Goal: Task Accomplishment & Management: Manage account settings

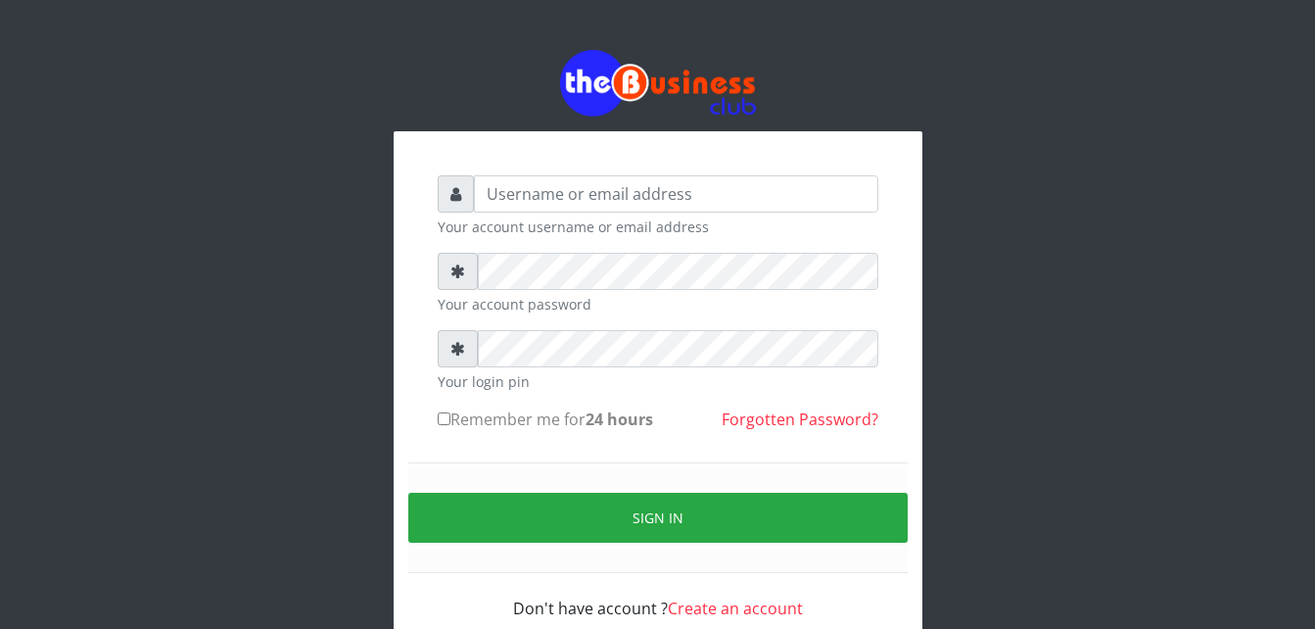
click at [621, 198] on input "text" at bounding box center [676, 193] width 405 height 37
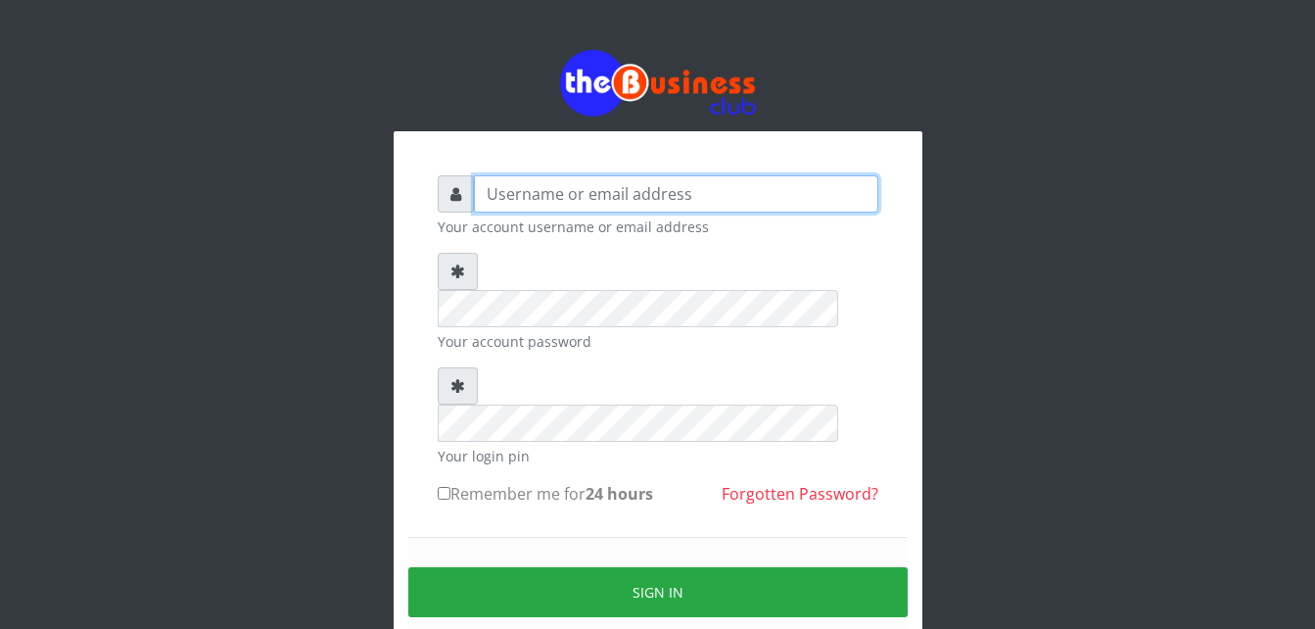
click at [541, 184] on input "text" at bounding box center [676, 193] width 405 height 37
type input "get2terkuma@gmail.com"
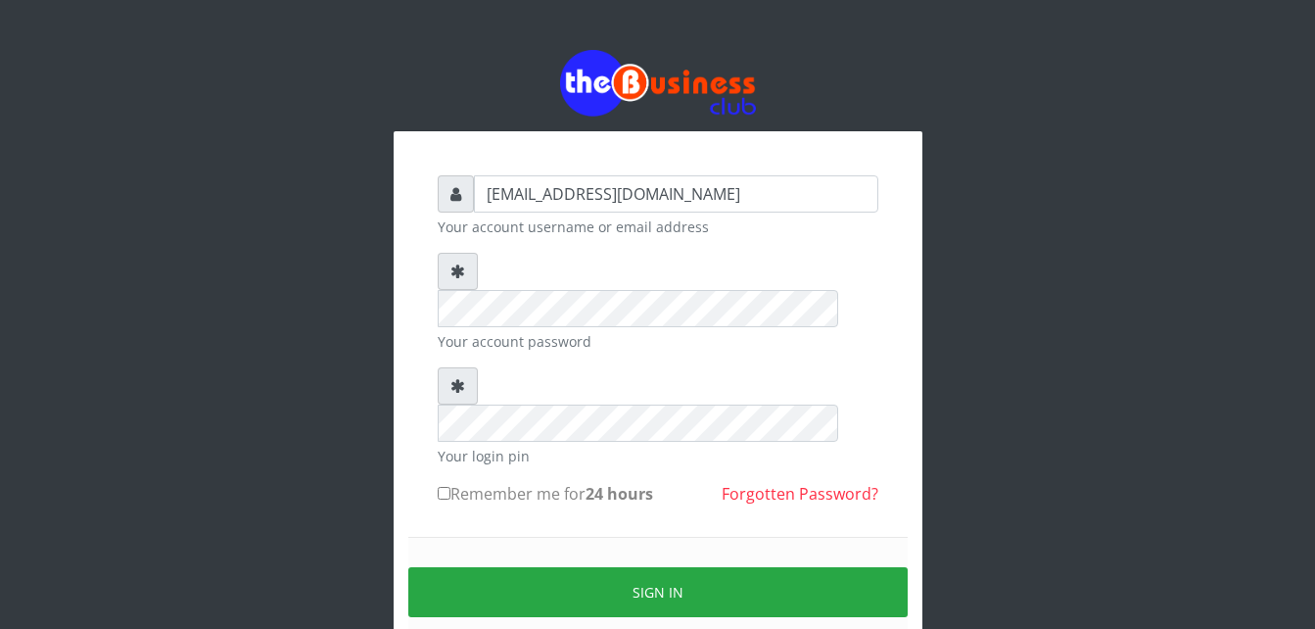
click at [446, 487] on input "Remember me for 24 hours" at bounding box center [444, 493] width 13 height 13
checkbox input "true"
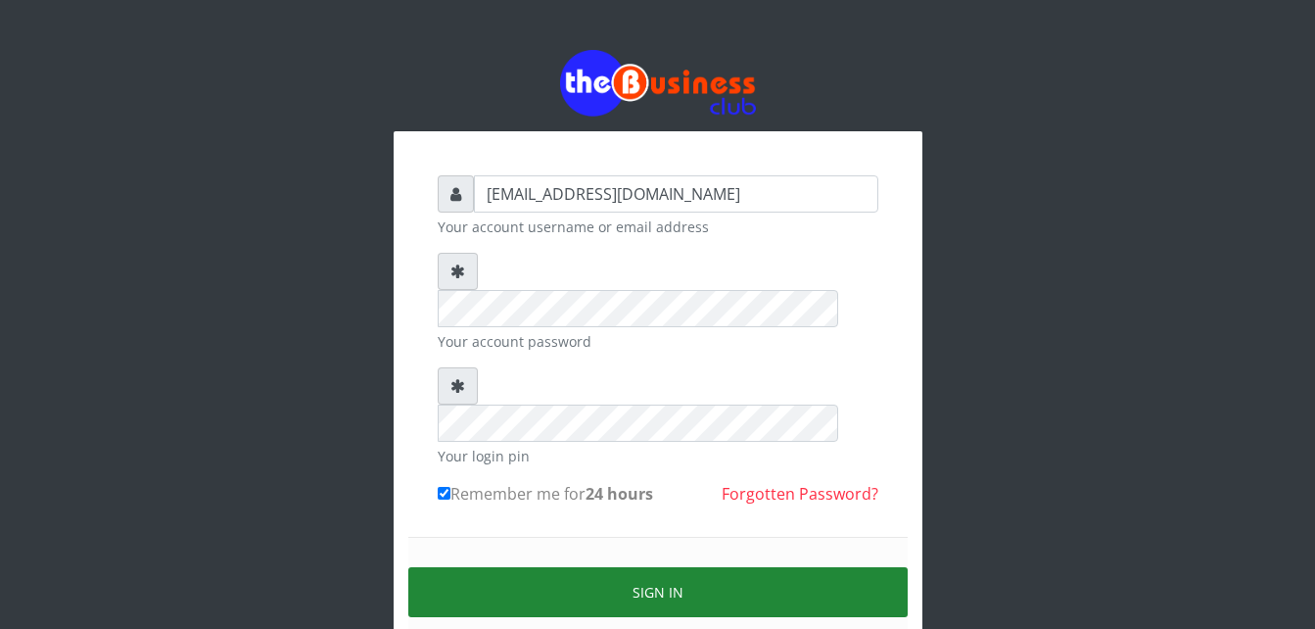
click at [688, 567] on button "Sign in" at bounding box center [658, 592] width 500 height 50
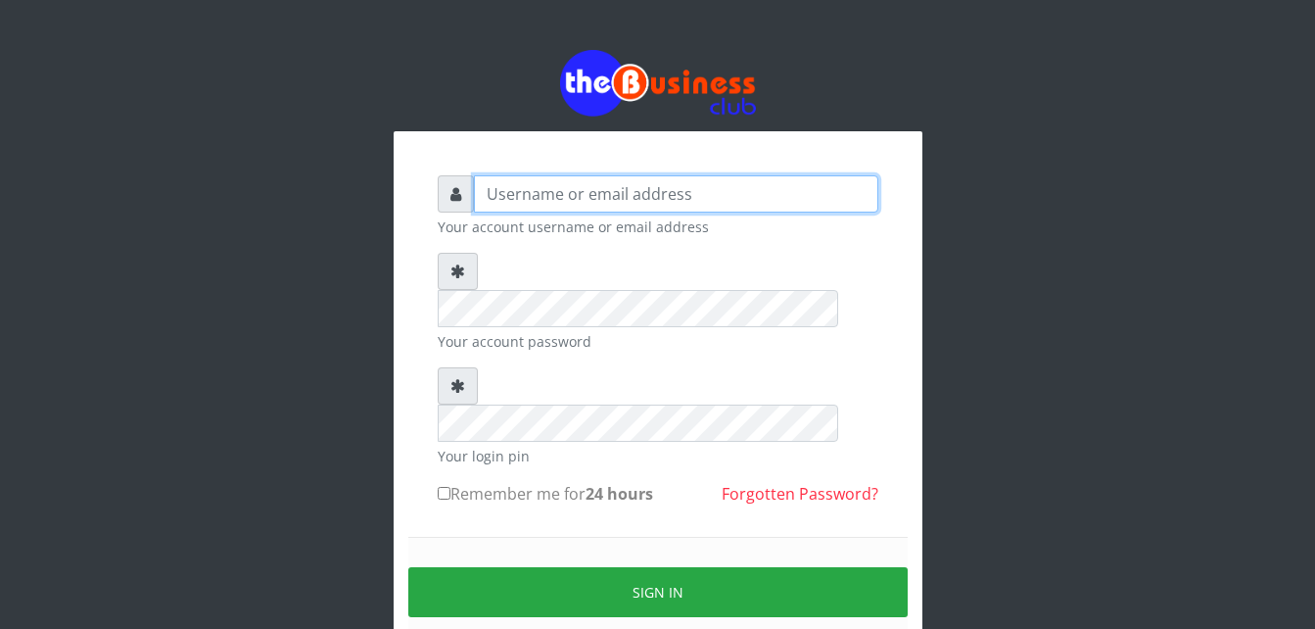
click at [607, 203] on input "text" at bounding box center [676, 193] width 405 height 37
type input "jacob5403"
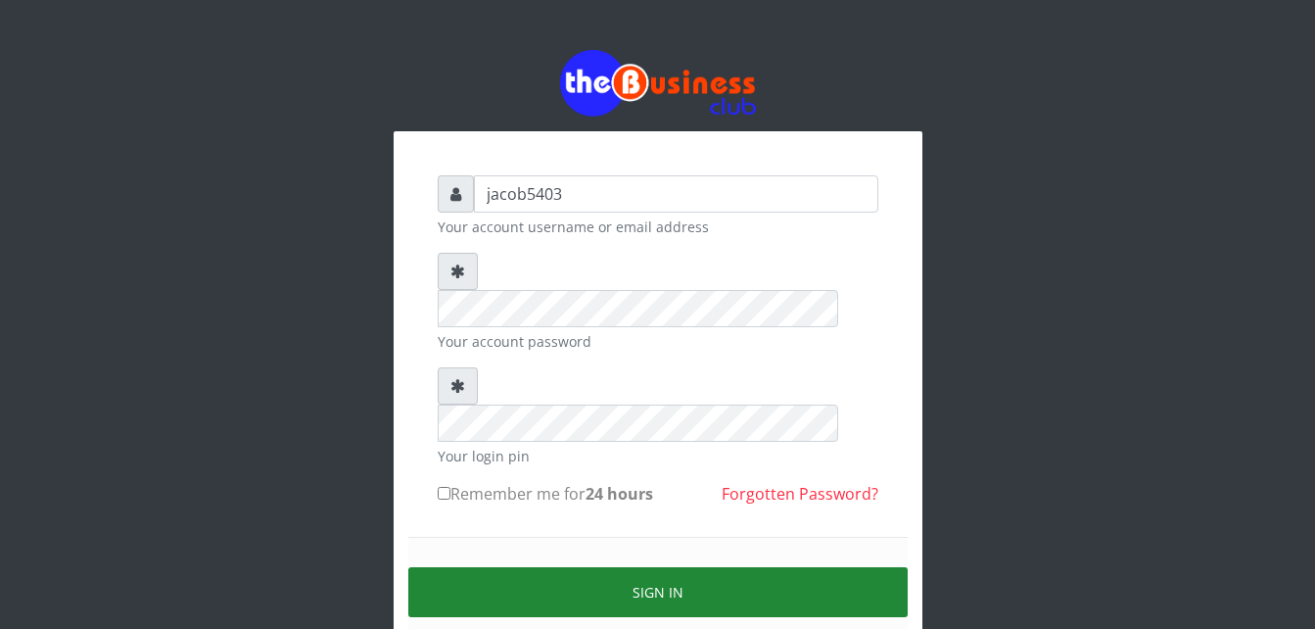
click at [658, 567] on button "Sign in" at bounding box center [658, 592] width 500 height 50
